Goal: Information Seeking & Learning: Learn about a topic

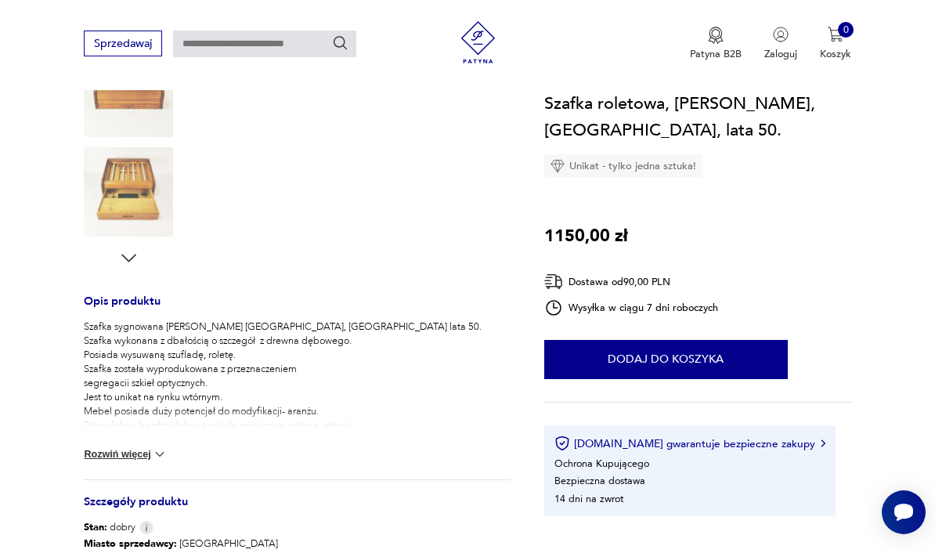
scroll to position [430, 0]
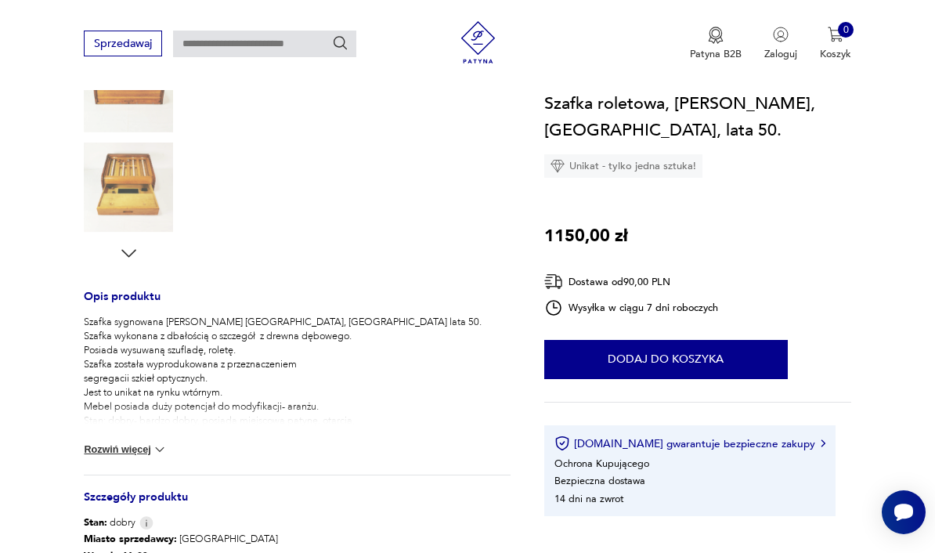
click at [137, 456] on button "Rozwiń więcej" at bounding box center [126, 449] width 84 height 16
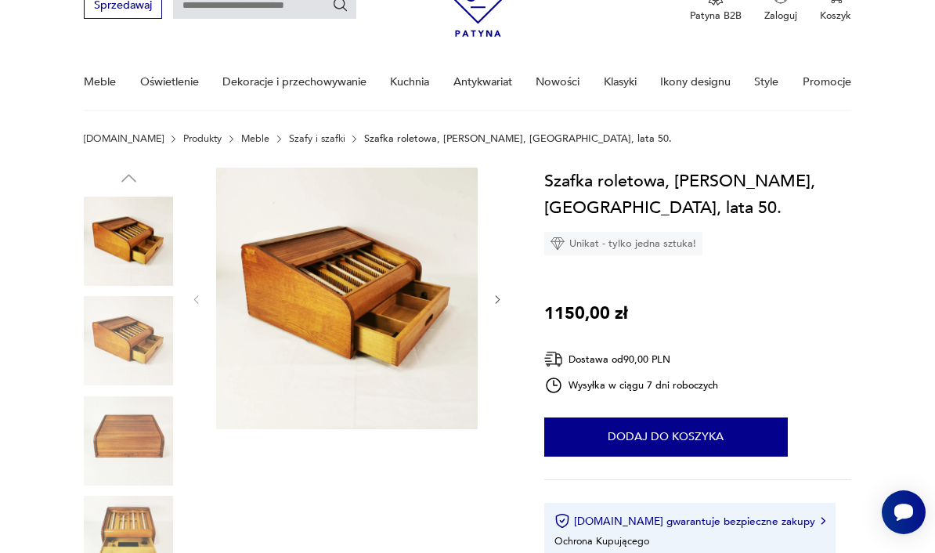
scroll to position [0, 0]
